Goal: Information Seeking & Learning: Learn about a topic

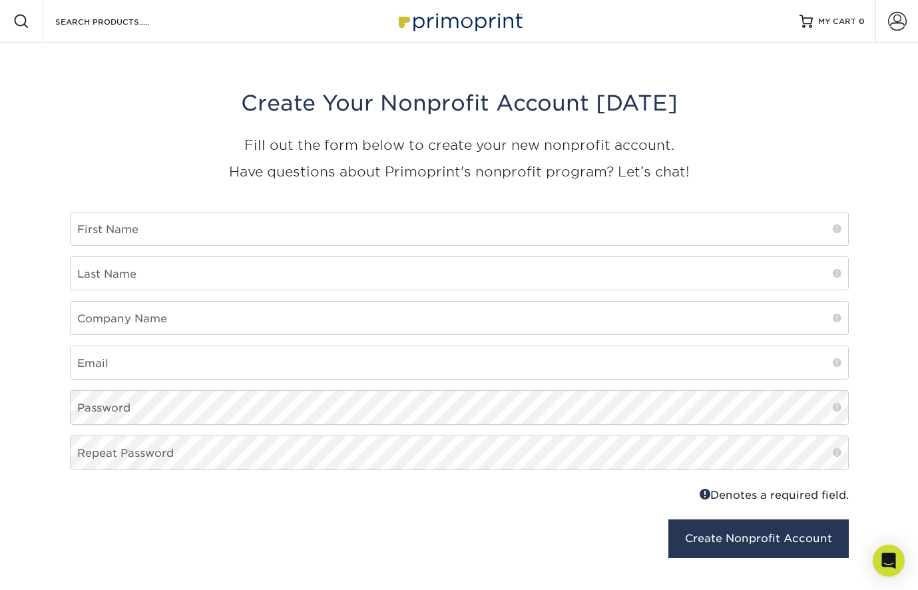
click at [466, 22] on img at bounding box center [459, 21] width 133 height 29
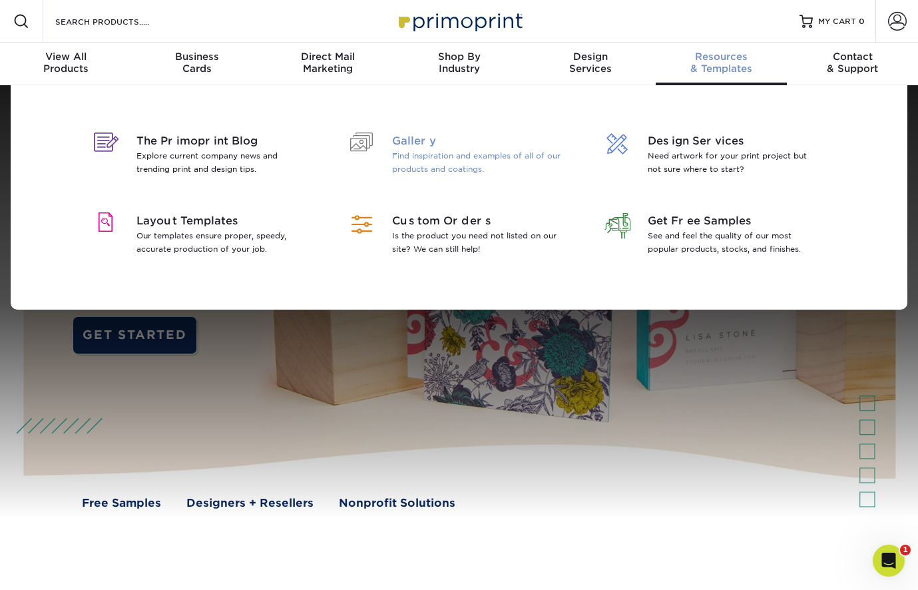
click at [413, 139] on span "Gallery" at bounding box center [478, 141] width 172 height 16
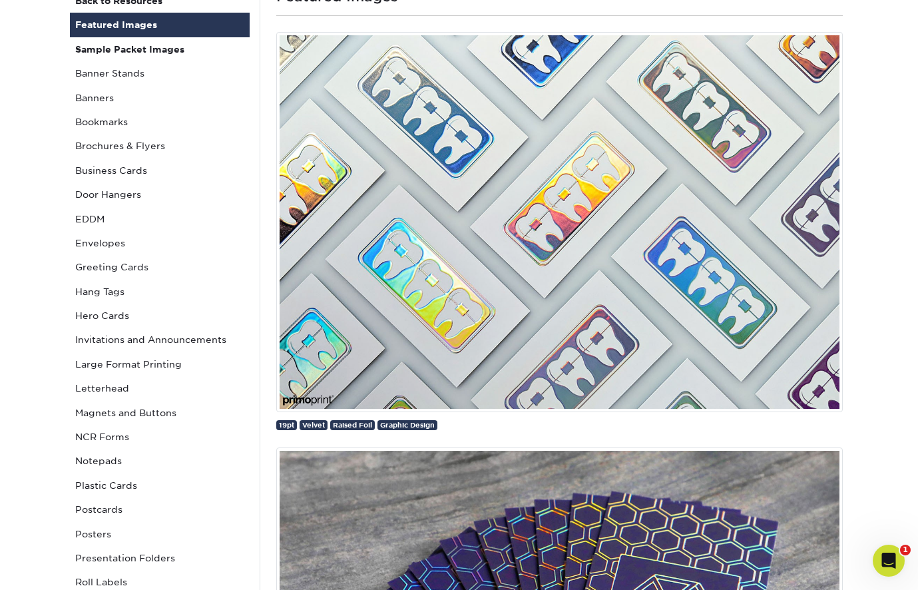
scroll to position [147, 0]
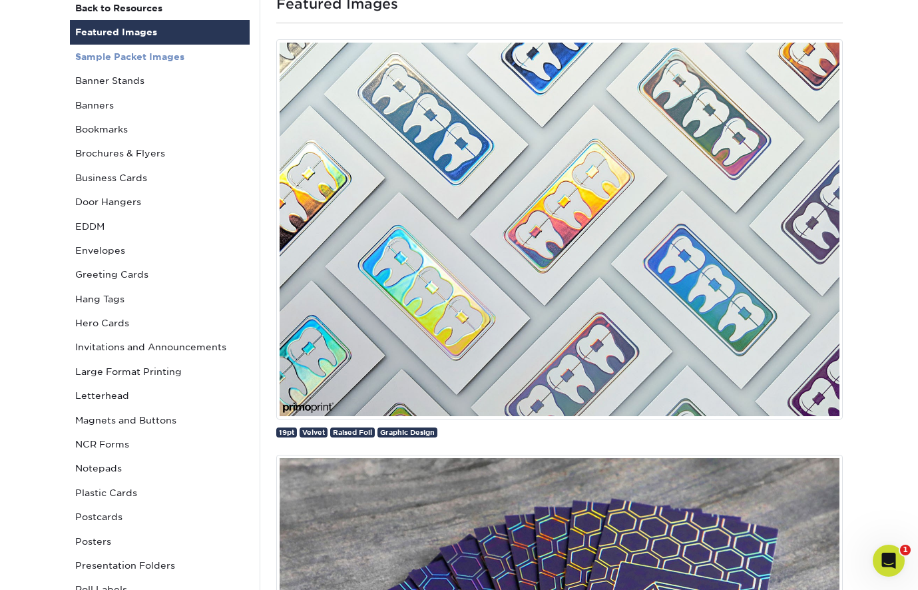
click at [125, 53] on strong "Sample Packet Images" at bounding box center [129, 56] width 109 height 11
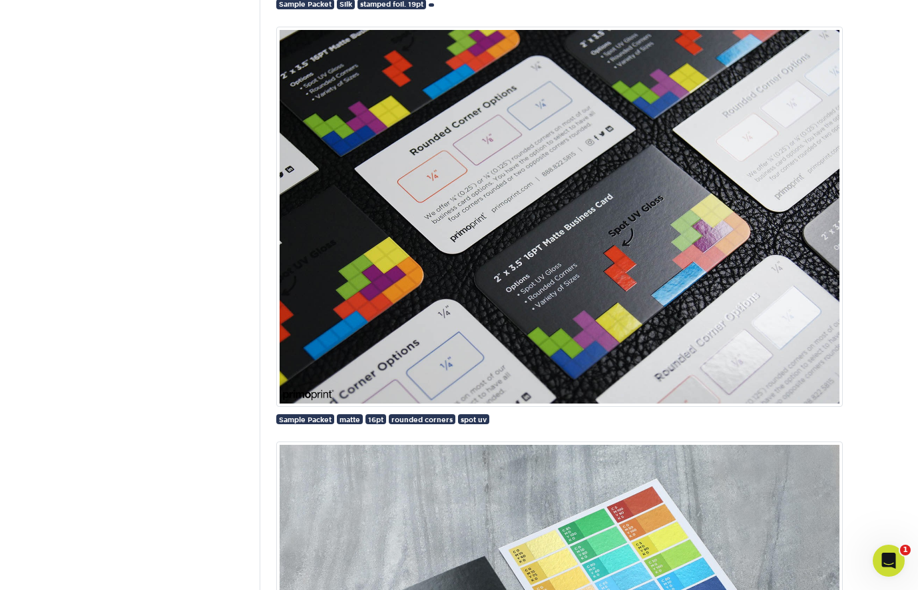
scroll to position [986, 0]
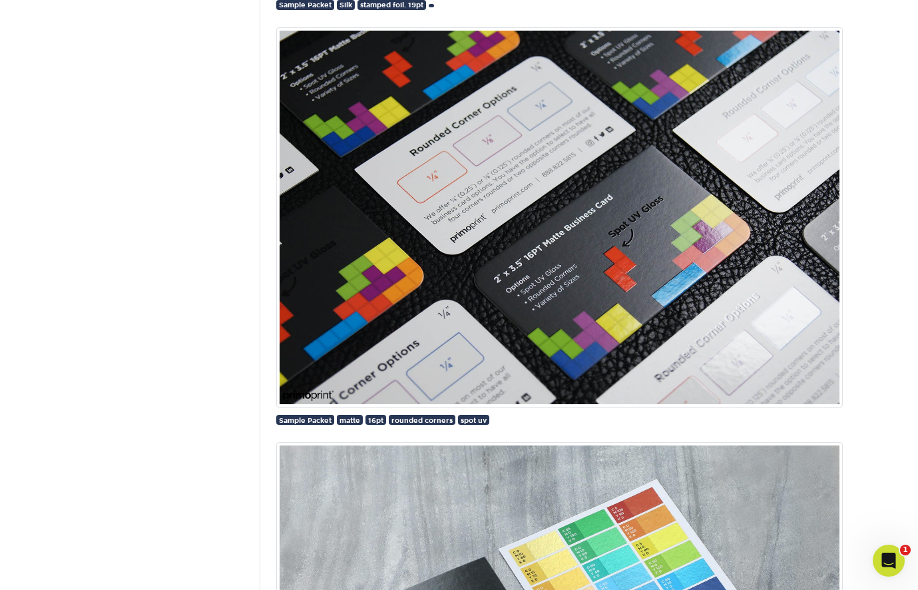
click at [419, 244] on img at bounding box center [559, 217] width 567 height 380
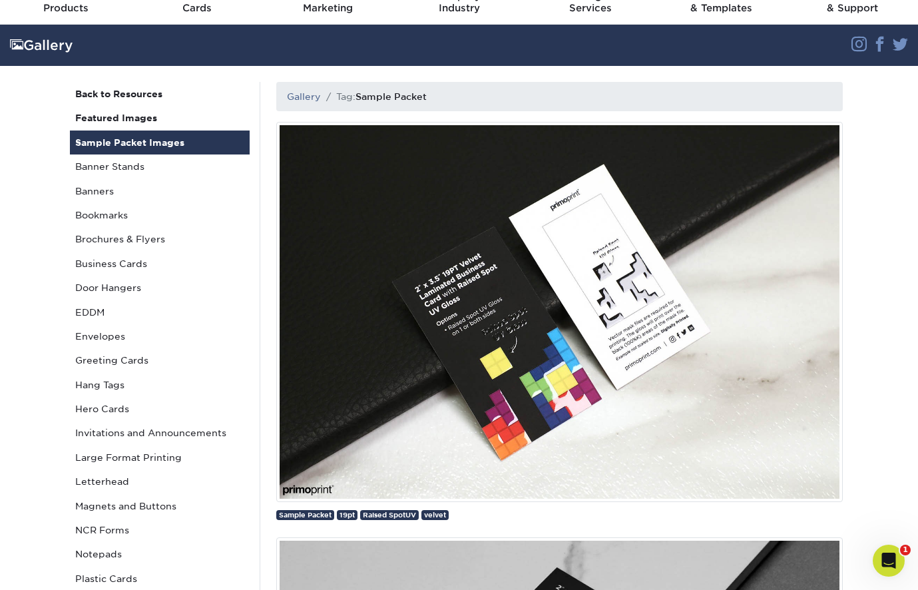
scroll to position [60, 0]
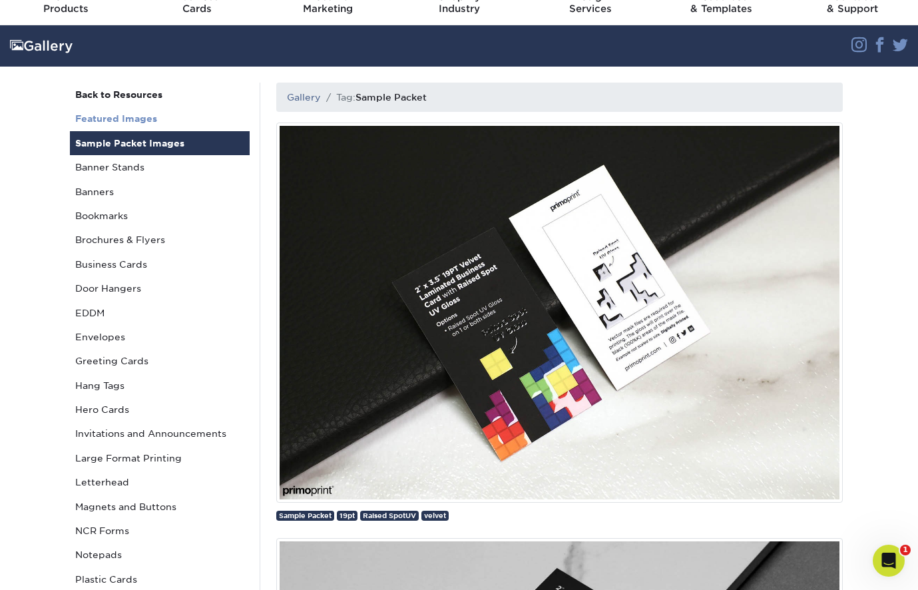
click at [109, 116] on strong "Featured Images" at bounding box center [116, 118] width 82 height 11
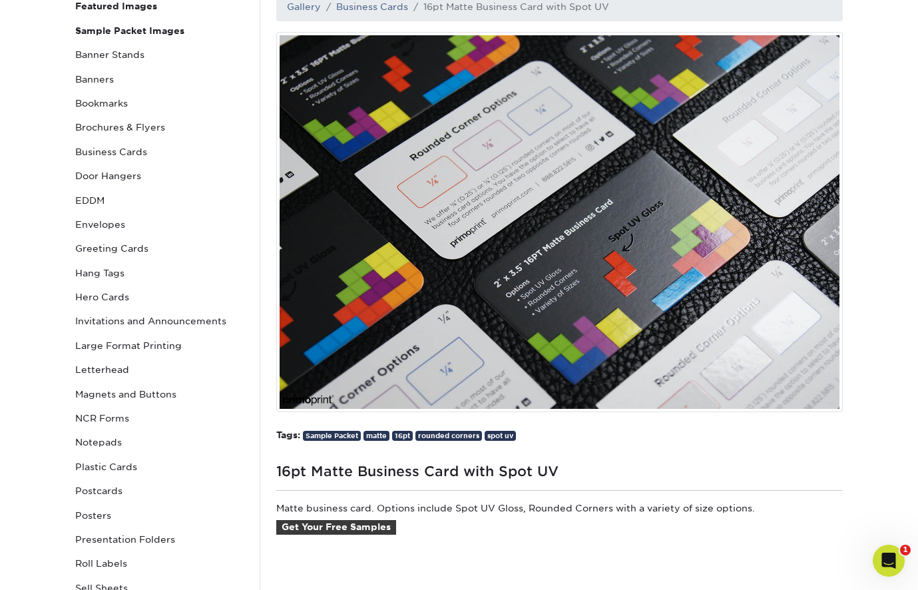
scroll to position [116, 0]
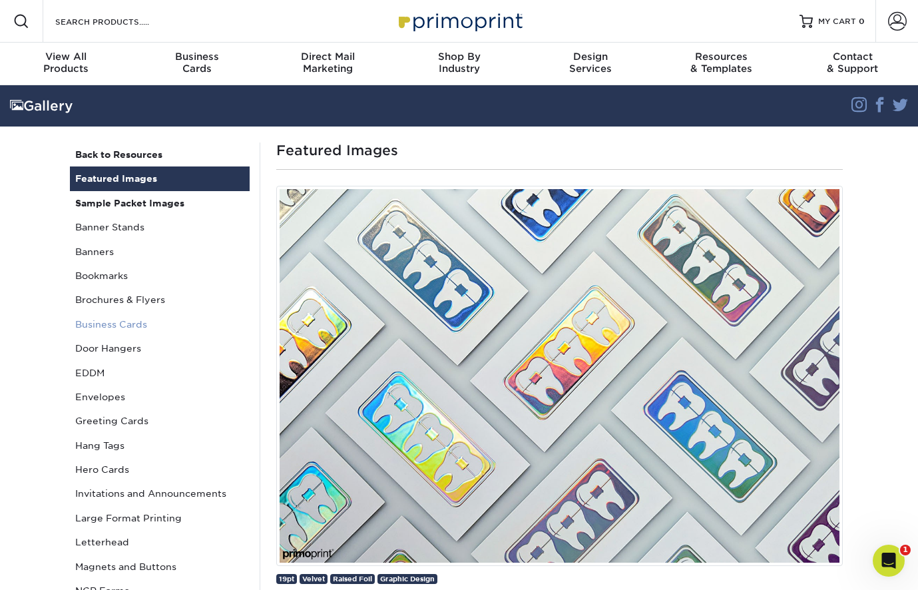
click at [88, 324] on link "Business Cards" at bounding box center [160, 324] width 180 height 24
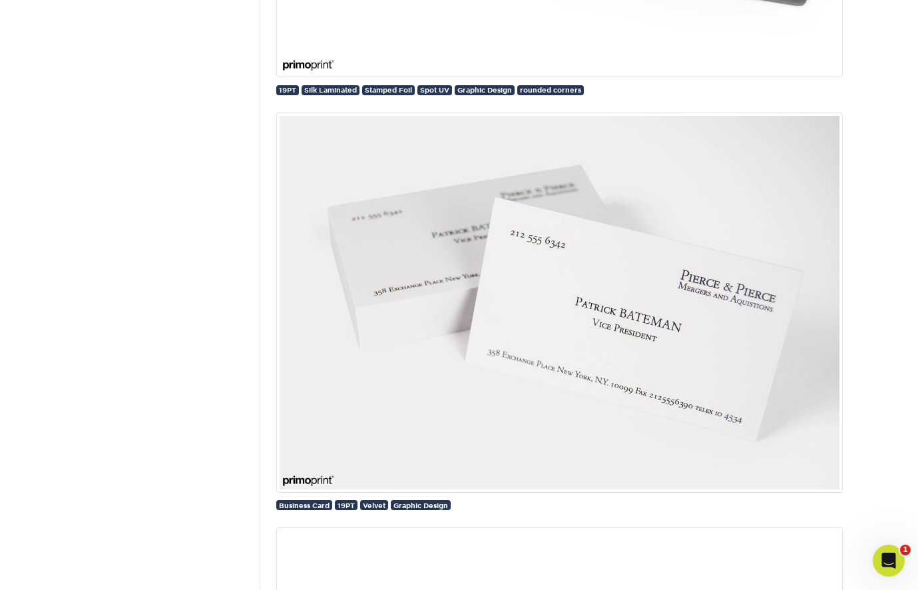
scroll to position [22979, 0]
